Goal: Navigation & Orientation: Find specific page/section

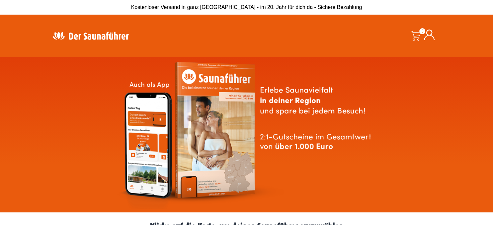
click at [254, 49] on div "Suche" at bounding box center [257, 36] width 140 height 33
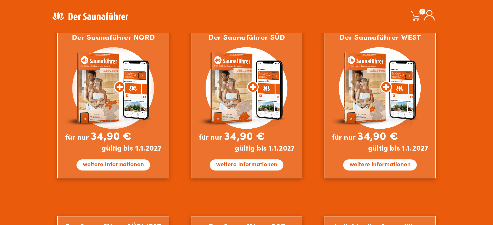
scroll to position [422, 0]
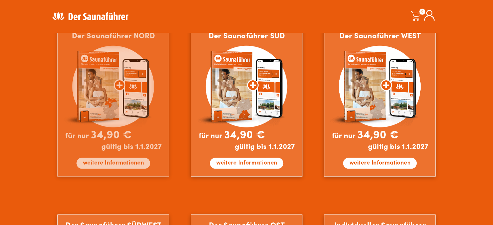
click at [126, 161] on img at bounding box center [113, 101] width 112 height 152
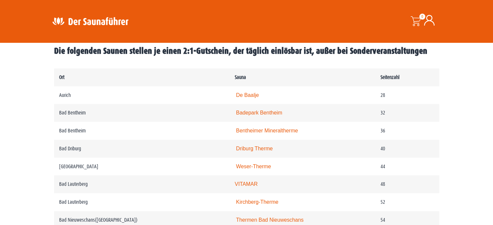
scroll to position [367, 0]
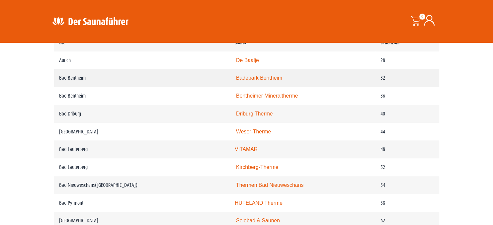
click at [255, 81] on link "Badepark Bentheim" at bounding box center [259, 78] width 46 height 6
